Goal: Task Accomplishment & Management: Use online tool/utility

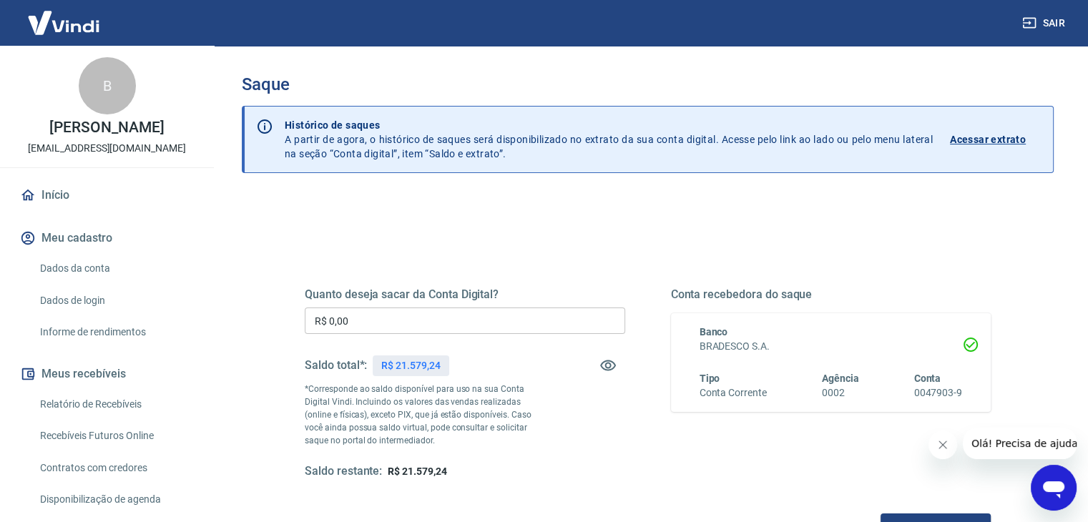
click at [507, 304] on div "Quanto deseja sacar da Conta Digital? R$ 0,00 ​ Saldo total*: R$ 21.579,24 *Cor…" at bounding box center [465, 384] width 321 height 192
click at [519, 318] on input "R$ 0,00" at bounding box center [465, 321] width 321 height 26
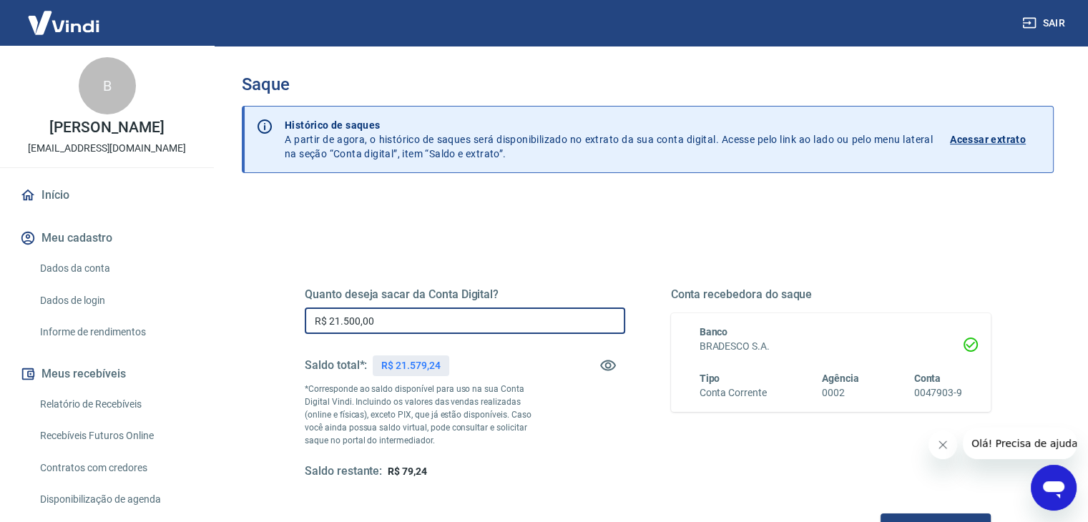
scroll to position [185, 0]
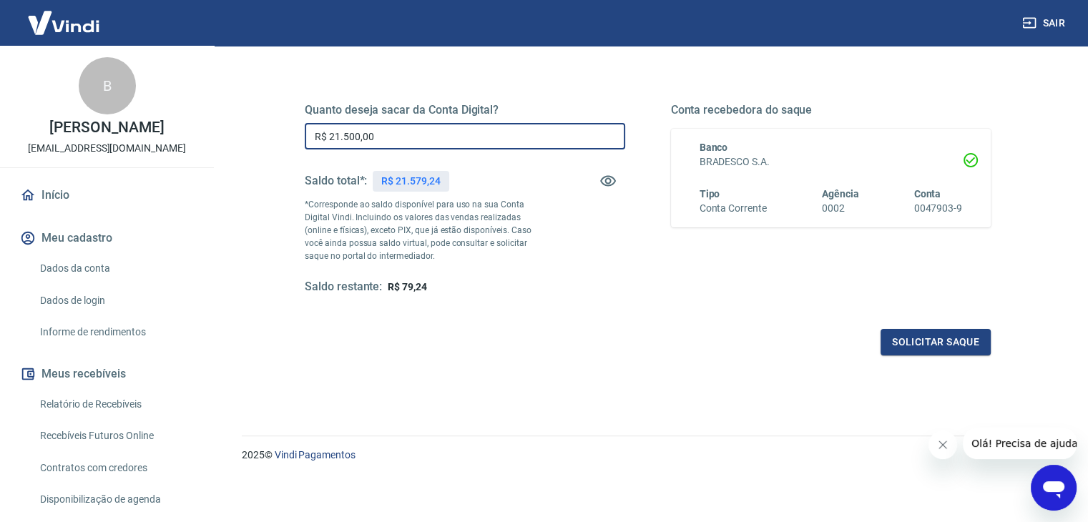
type input "R$ 21.500,00"
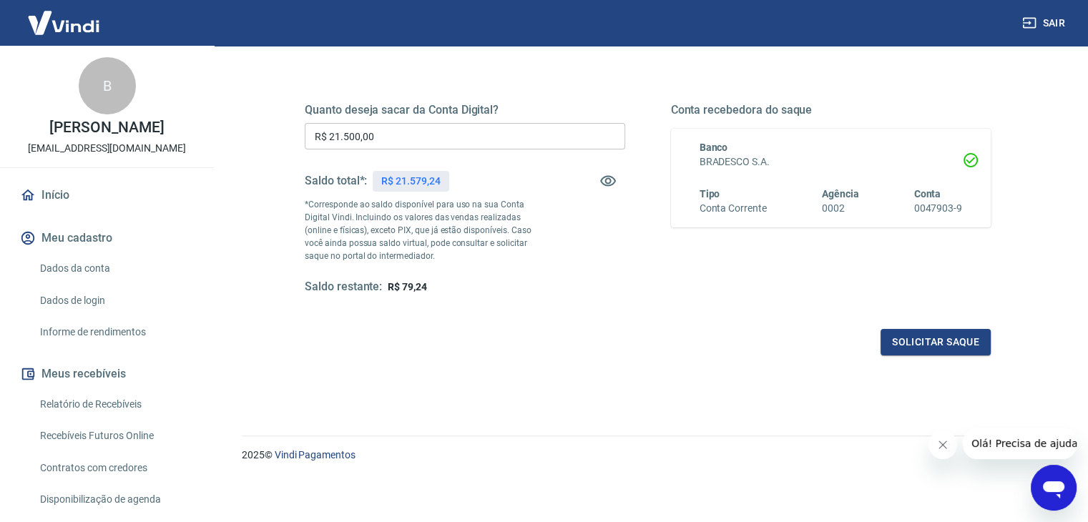
click at [930, 320] on div "Quanto deseja sacar da Conta Digital? R$ 21.500,00 ​ Saldo total*: R$ 21.579,24…" at bounding box center [648, 212] width 686 height 287
click at [940, 334] on button "Solicitar saque" at bounding box center [936, 342] width 110 height 26
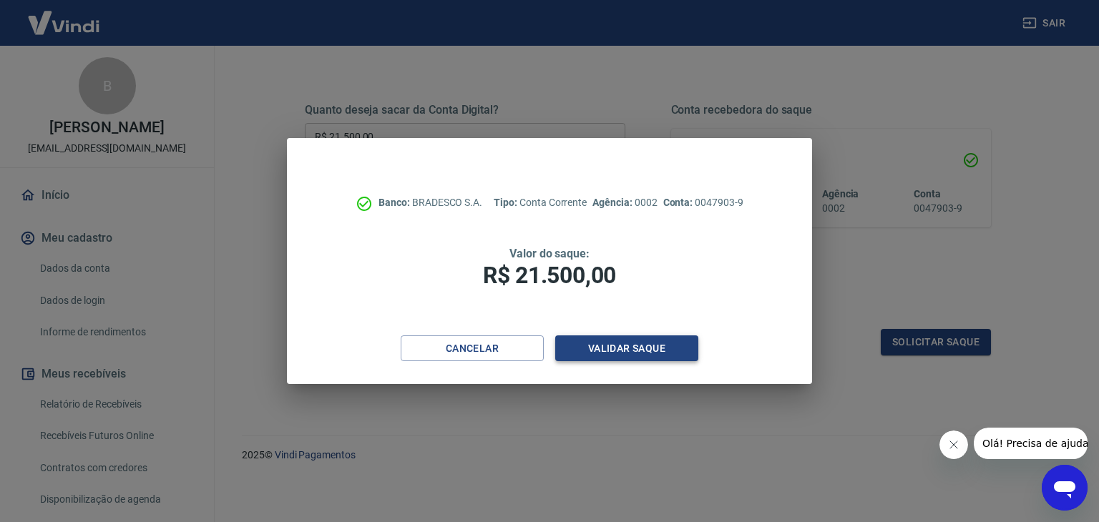
click at [642, 351] on button "Validar saque" at bounding box center [626, 349] width 143 height 26
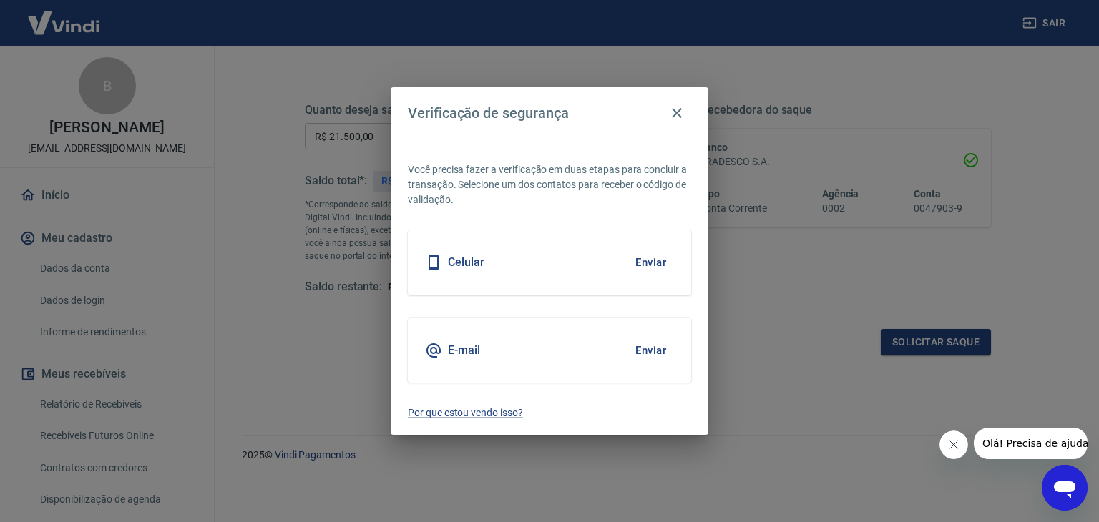
click at [649, 266] on button "Enviar" at bounding box center [650, 263] width 47 height 30
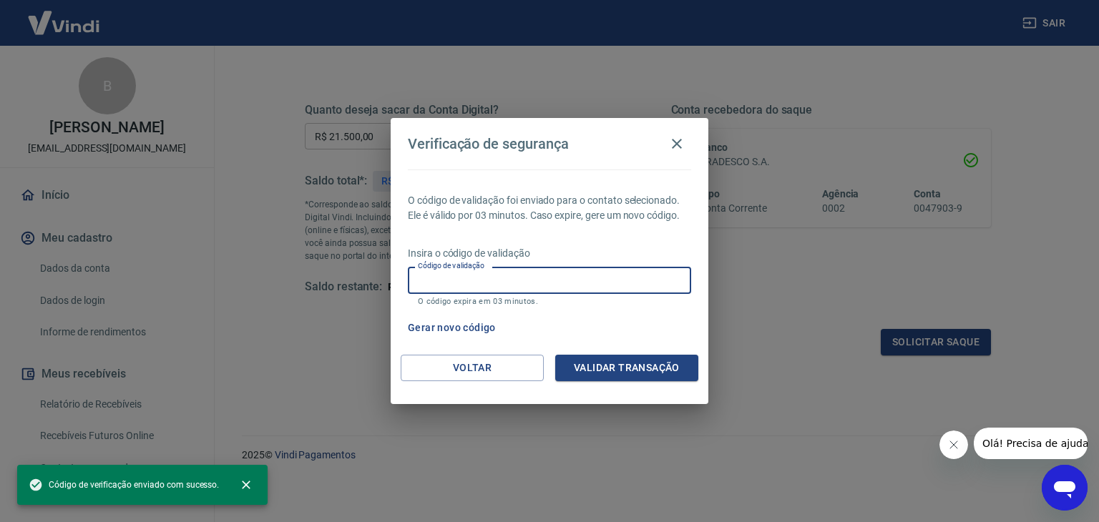
click at [645, 276] on input "Código de validação" at bounding box center [549, 280] width 283 height 26
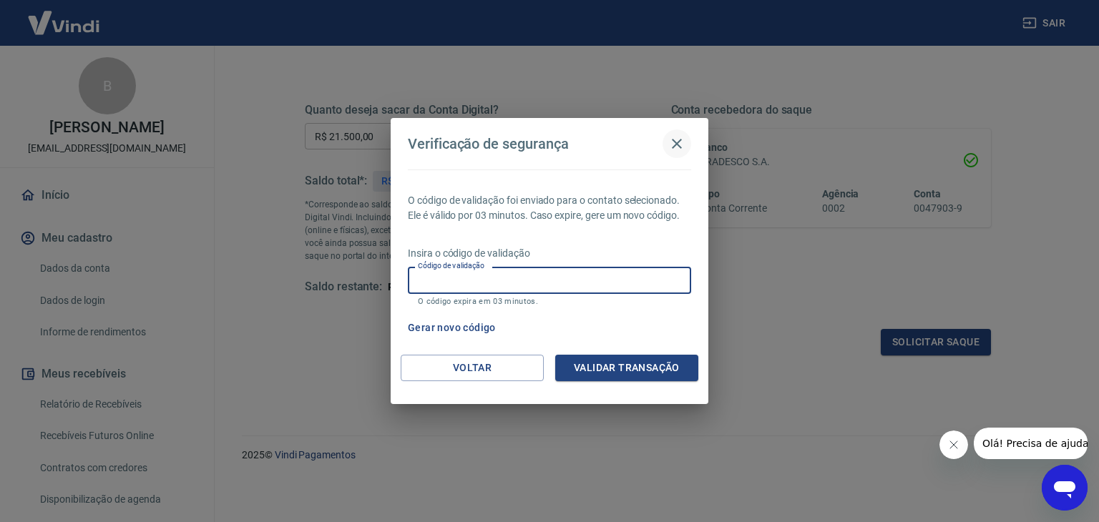
click at [681, 135] on button "button" at bounding box center [677, 144] width 29 height 29
